Goal: Task Accomplishment & Management: Manage account settings

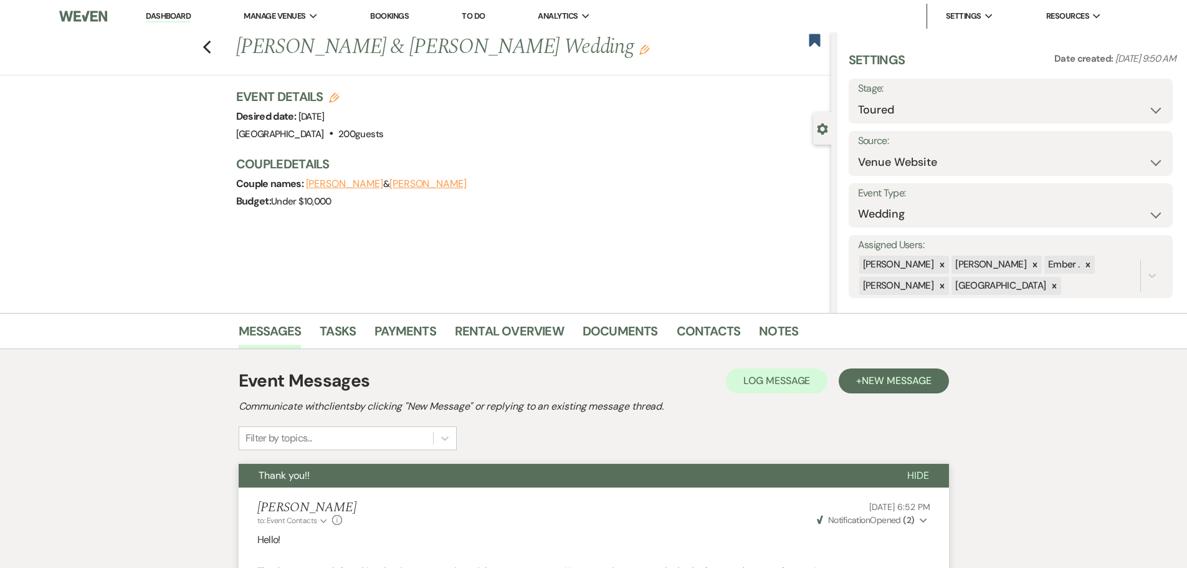
select select "5"
click at [155, 17] on link "Dashboard" at bounding box center [168, 17] width 45 height 12
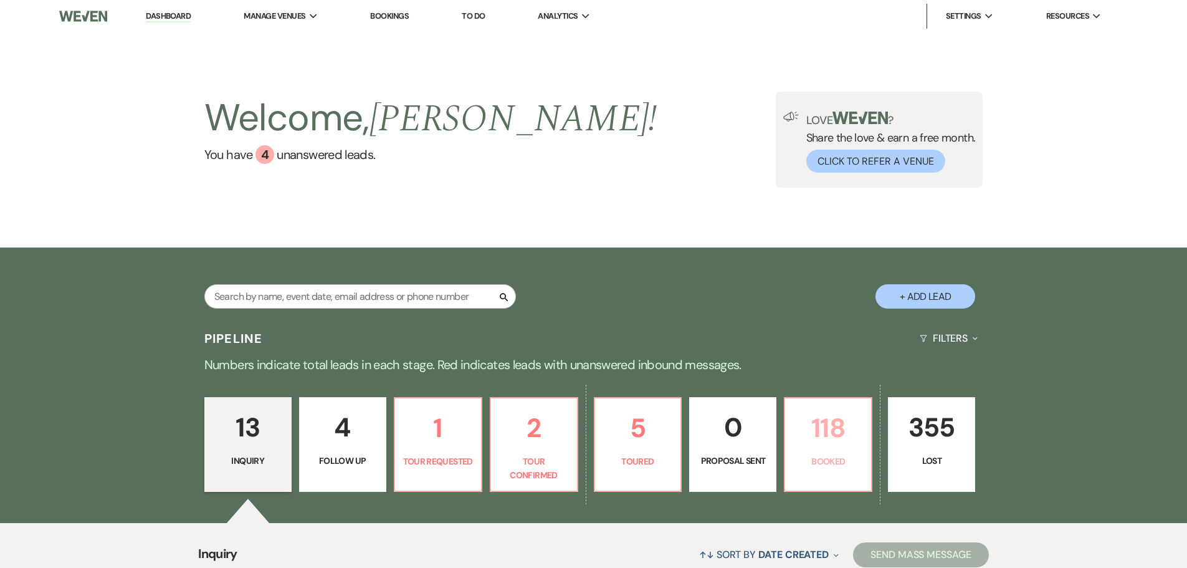
click at [845, 437] on p "118" at bounding box center [827, 428] width 71 height 42
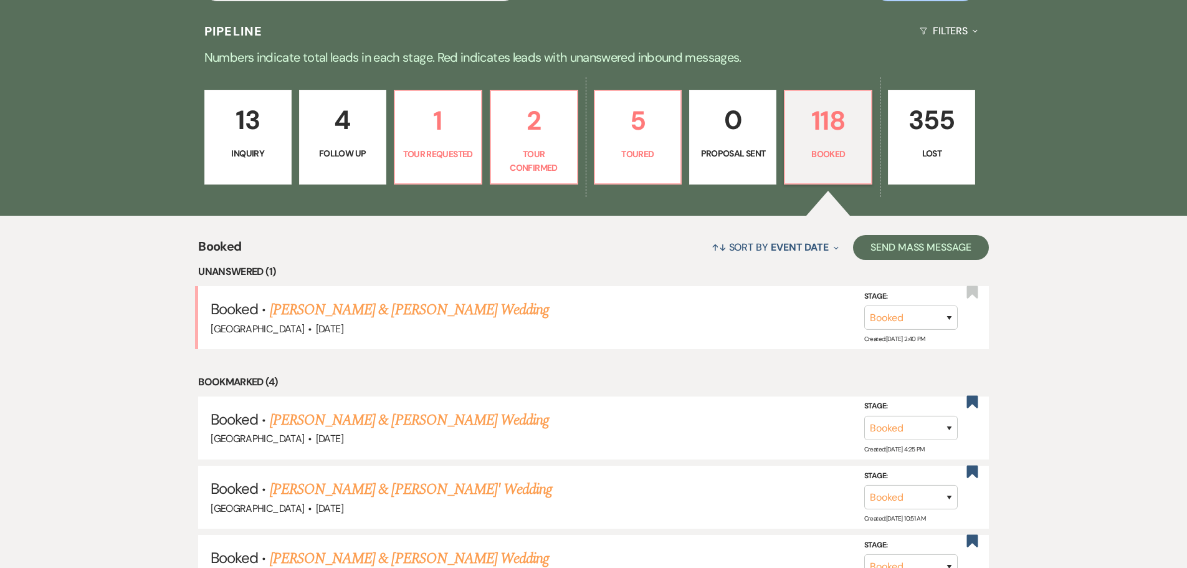
scroll to position [312, 0]
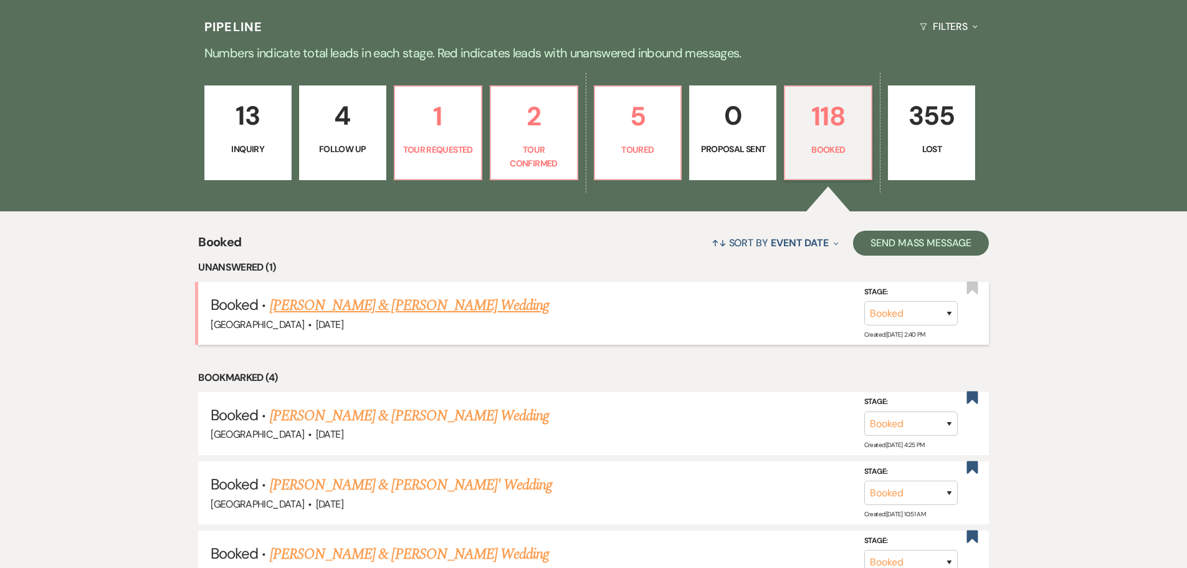
click at [379, 307] on link "[PERSON_NAME] & [PERSON_NAME] Wedding" at bounding box center [409, 305] width 279 height 22
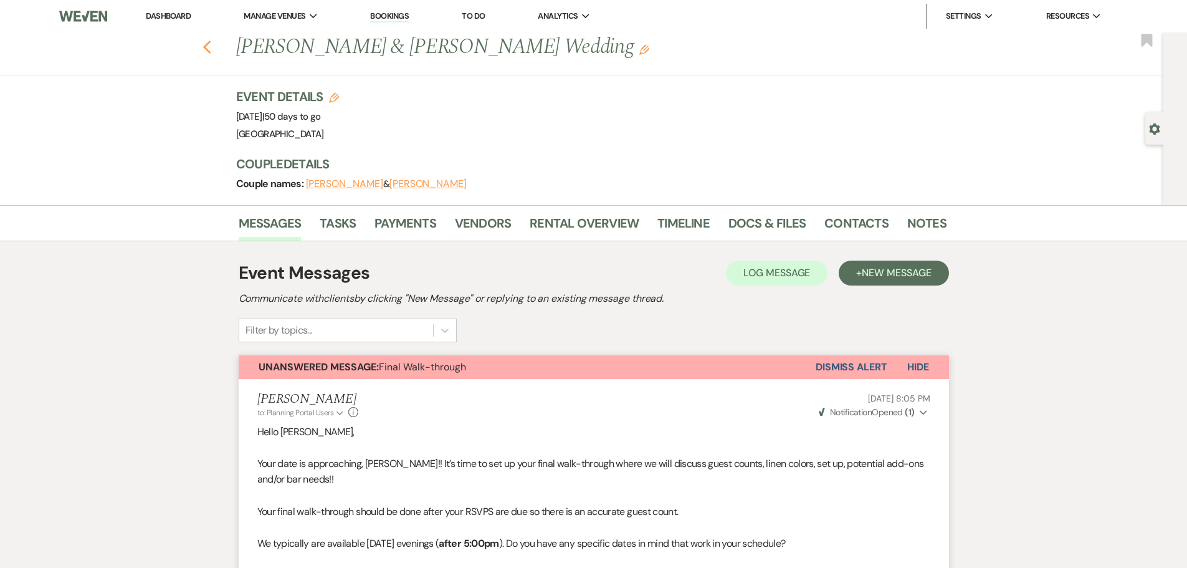
click at [211, 45] on use "button" at bounding box center [206, 47] width 8 height 14
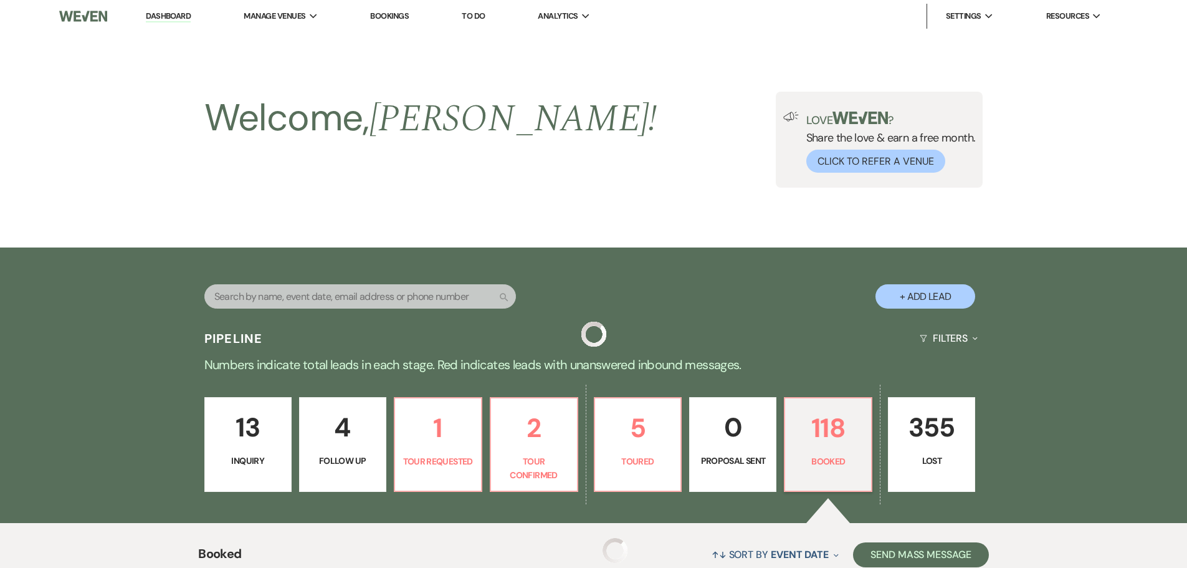
scroll to position [312, 0]
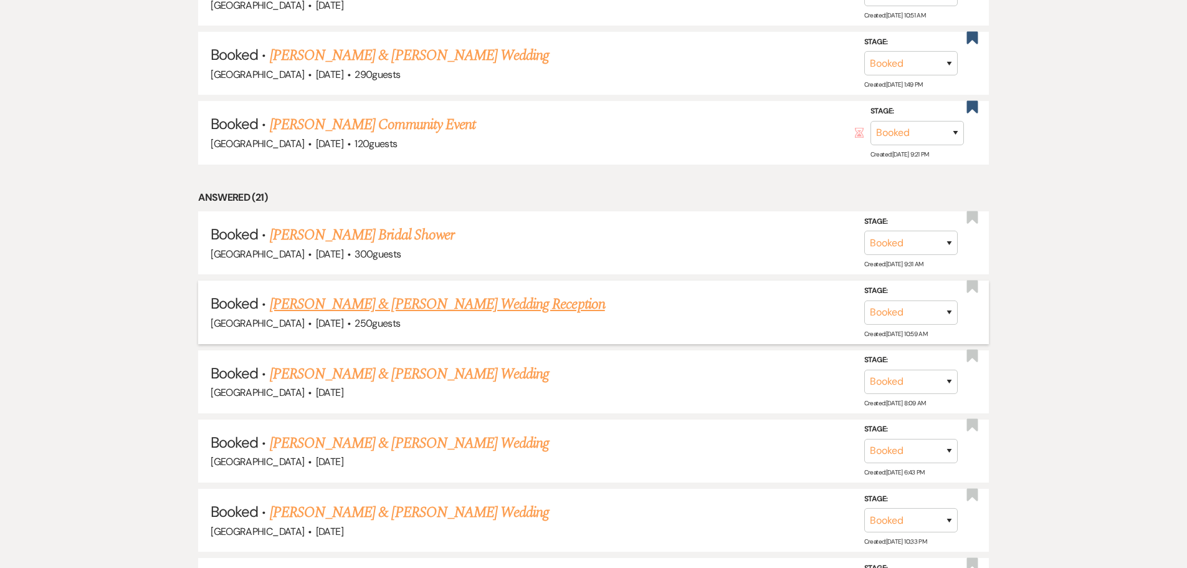
click at [414, 296] on link "[PERSON_NAME] & [PERSON_NAME] Wedding Reception" at bounding box center [437, 304] width 335 height 22
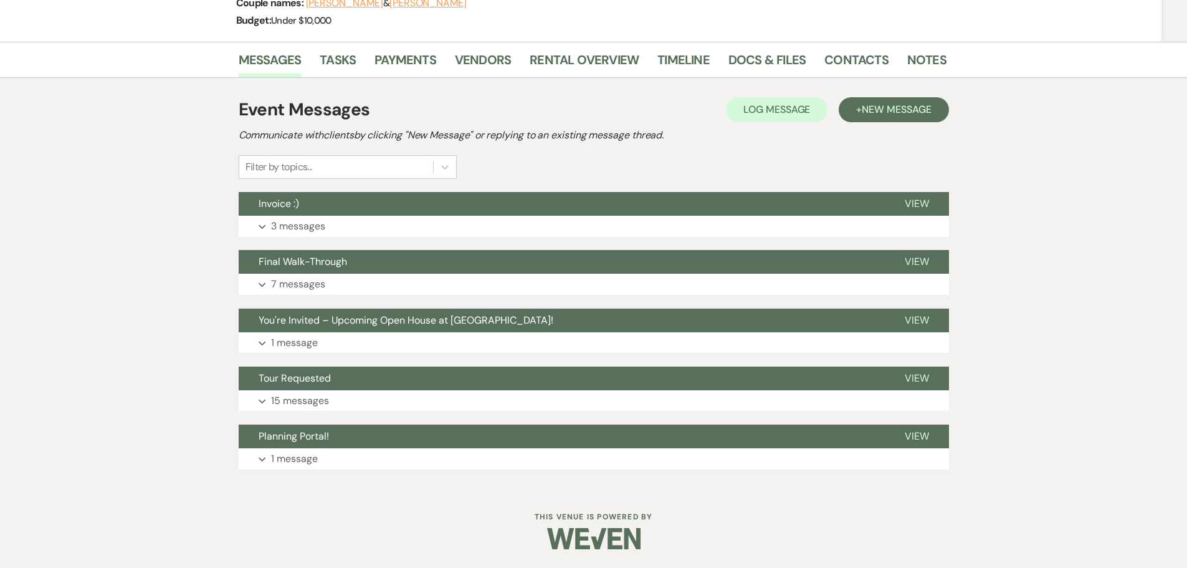
scroll to position [181, 0]
click at [290, 217] on button "Expand 3 messages" at bounding box center [594, 226] width 710 height 21
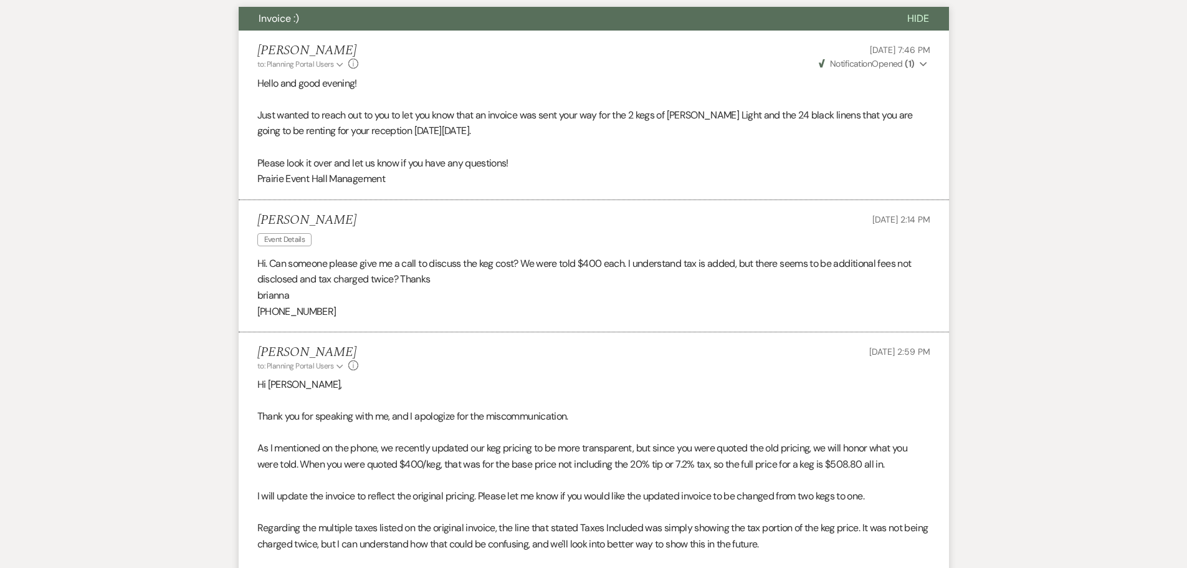
scroll to position [368, 0]
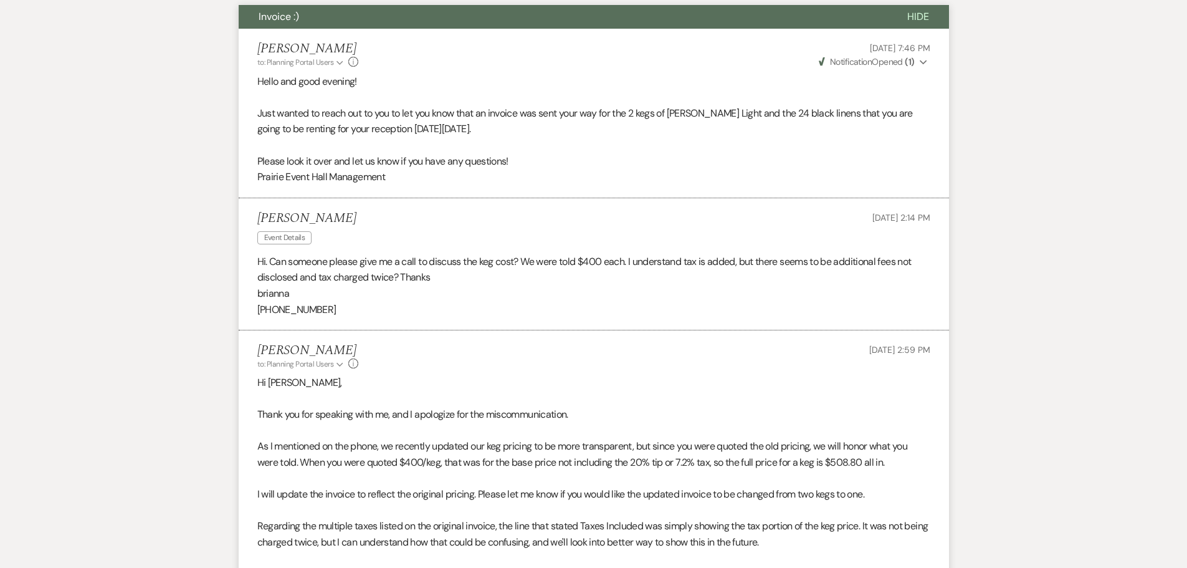
click at [353, 59] on icon "Info" at bounding box center [353, 62] width 10 height 10
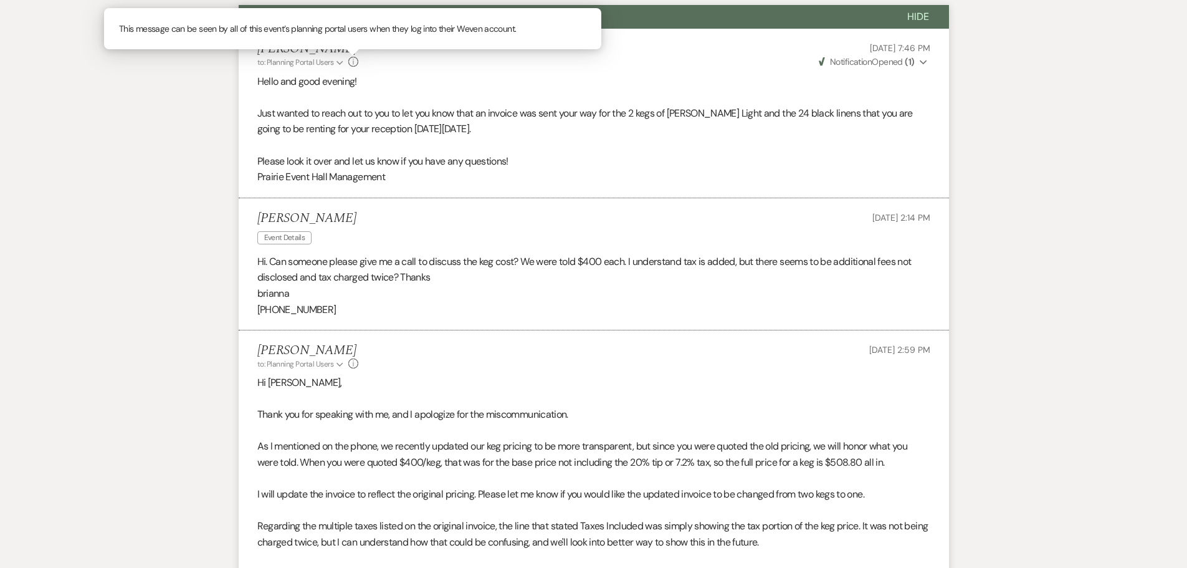
click at [526, 328] on li "[PERSON_NAME] Event Details [DATE] 2:14 PM Hi. Can someone please give me a cal…" at bounding box center [594, 264] width 710 height 133
